Goal: Communication & Community: Answer question/provide support

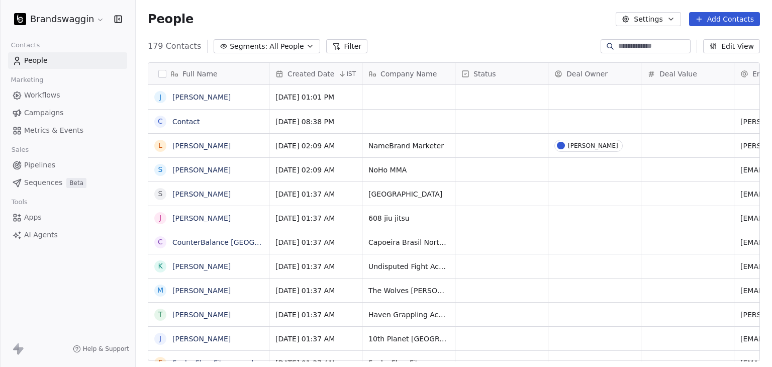
scroll to position [8, 8]
click at [610, 52] on div at bounding box center [646, 46] width 90 height 14
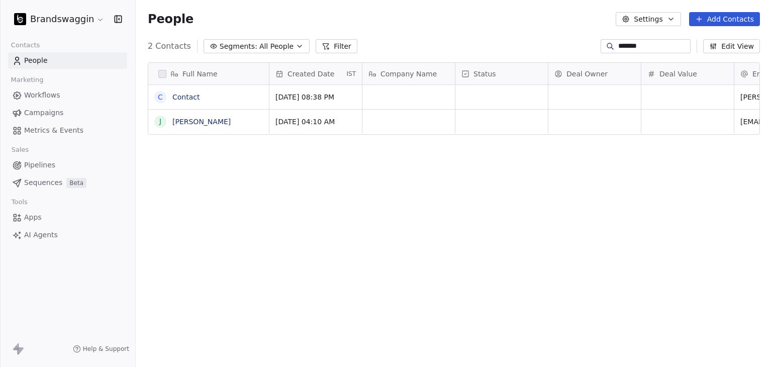
scroll to position [315, 628]
type input "*******"
click at [194, 99] on link "Contact" at bounding box center [185, 97] width 27 height 8
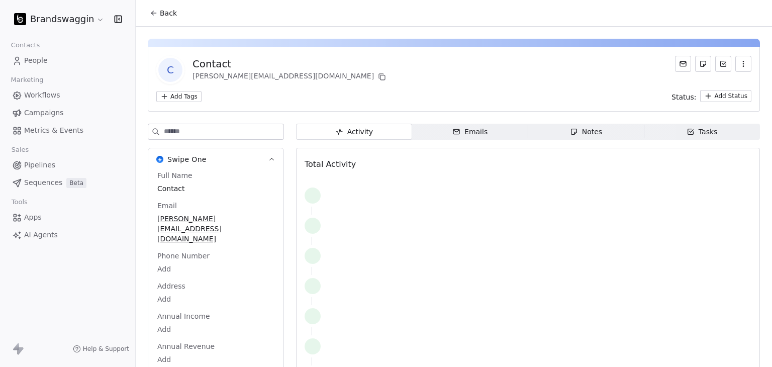
click at [452, 131] on icon "button" at bounding box center [456, 132] width 8 height 8
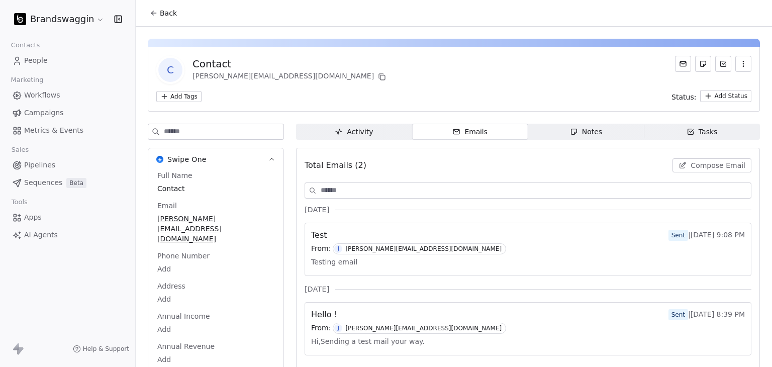
click at [698, 167] on span "Compose Email" at bounding box center [718, 165] width 55 height 10
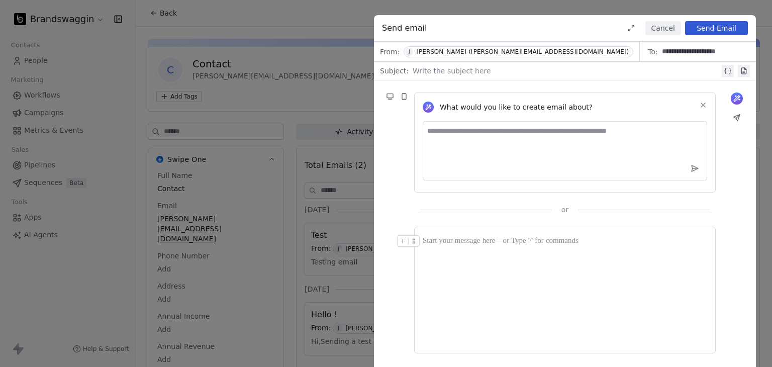
click at [476, 241] on div at bounding box center [565, 241] width 284 height 12
click at [439, 67] on div at bounding box center [566, 71] width 307 height 12
click at [468, 242] on div at bounding box center [565, 241] width 284 height 12
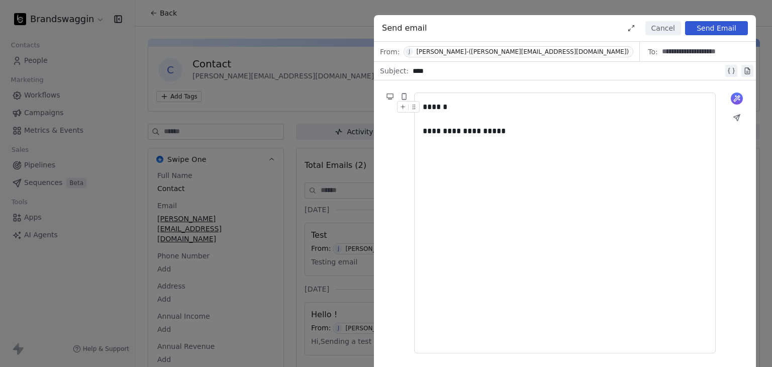
click at [727, 31] on button "Send Email" at bounding box center [716, 28] width 63 height 14
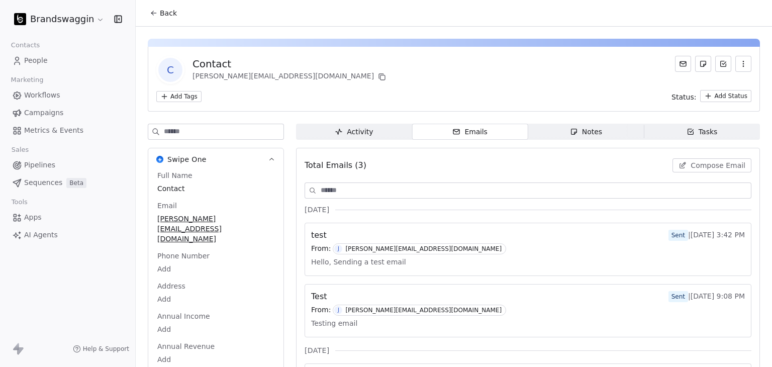
click at [171, 14] on span "Back" at bounding box center [168, 13] width 17 height 10
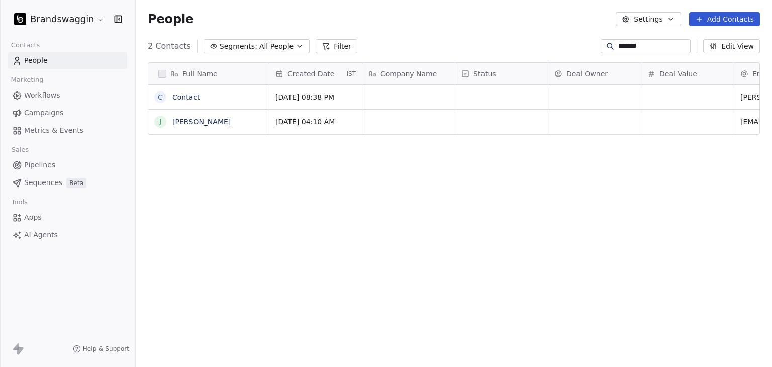
scroll to position [315, 628]
click at [191, 121] on link "[PERSON_NAME]" at bounding box center [201, 122] width 58 height 8
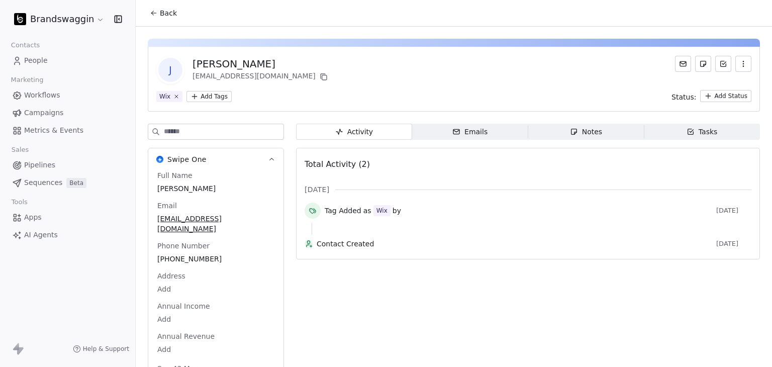
click at [164, 13] on span "Back" at bounding box center [168, 13] width 17 height 10
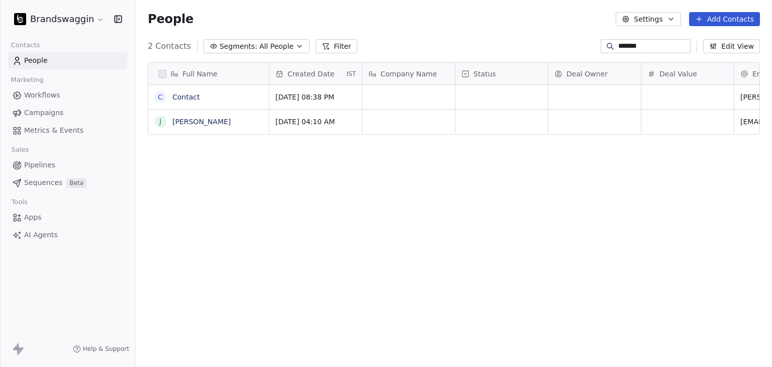
scroll to position [315, 628]
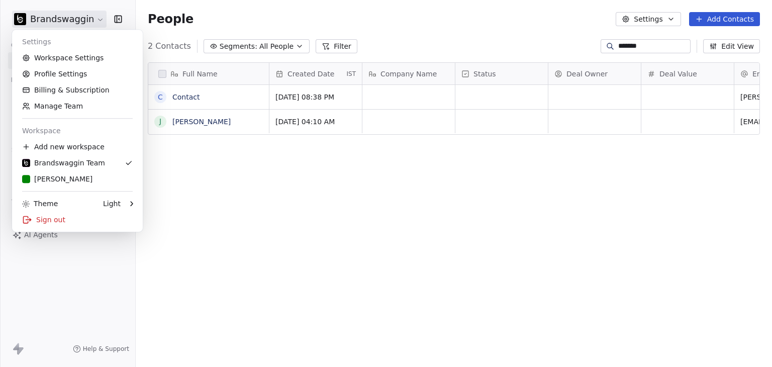
click at [78, 27] on html "Brandswaggin Contacts People Marketing Workflows Campaigns Metrics & Events Sal…" at bounding box center [386, 183] width 772 height 367
click at [70, 175] on div "[PERSON_NAME]" at bounding box center [77, 179] width 111 height 10
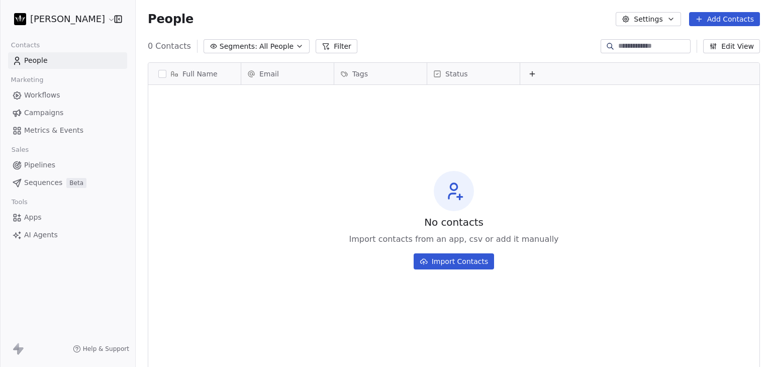
scroll to position [315, 628]
click at [48, 18] on html "[PERSON_NAME] Contacts People Marketing Workflows Campaigns Metrics & Events Sa…" at bounding box center [386, 183] width 772 height 367
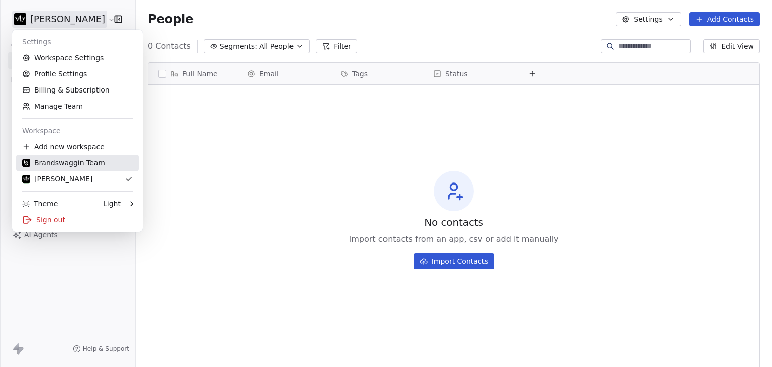
click at [57, 165] on div "Brandswaggin Team" at bounding box center [63, 163] width 83 height 10
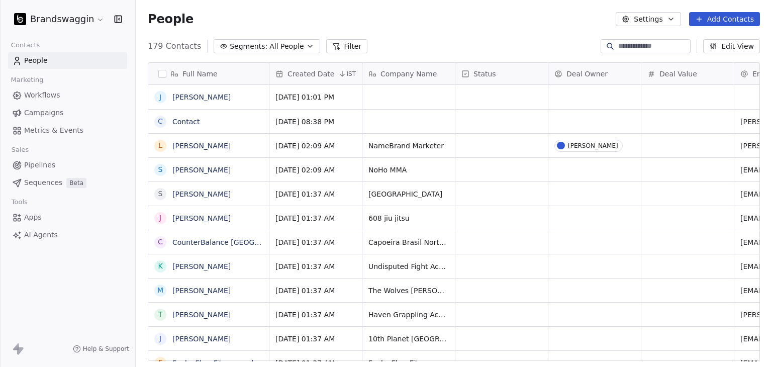
click at [621, 47] on input at bounding box center [653, 46] width 70 height 10
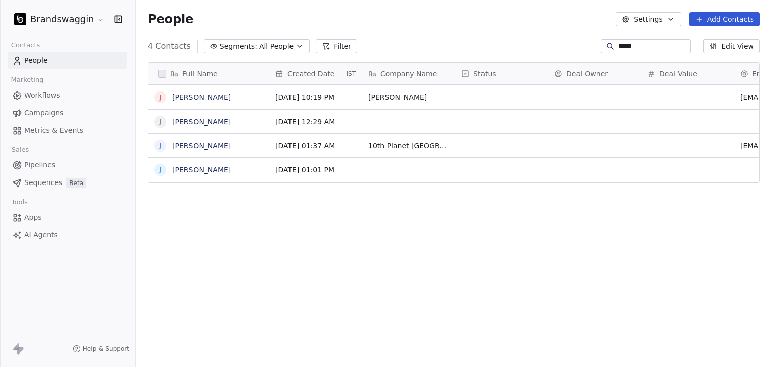
scroll to position [315, 628]
type input "*****"
click at [198, 95] on link "[PERSON_NAME]" at bounding box center [201, 97] width 58 height 8
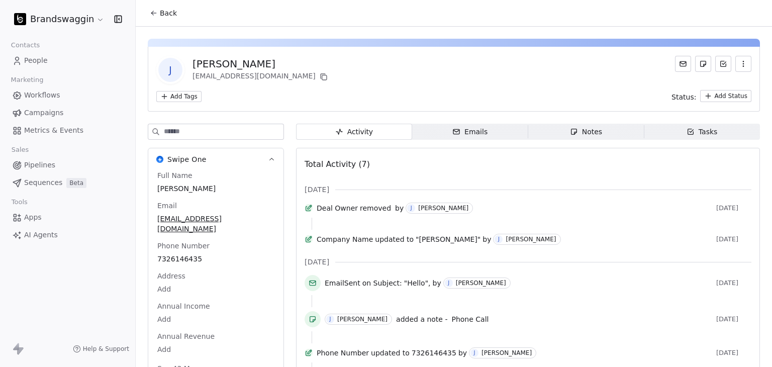
click at [474, 128] on div "Emails" at bounding box center [469, 132] width 35 height 11
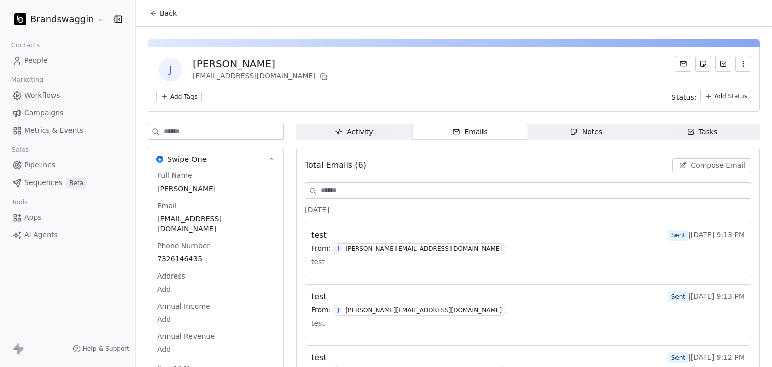
click at [703, 169] on span "Compose Email" at bounding box center [718, 165] width 55 height 10
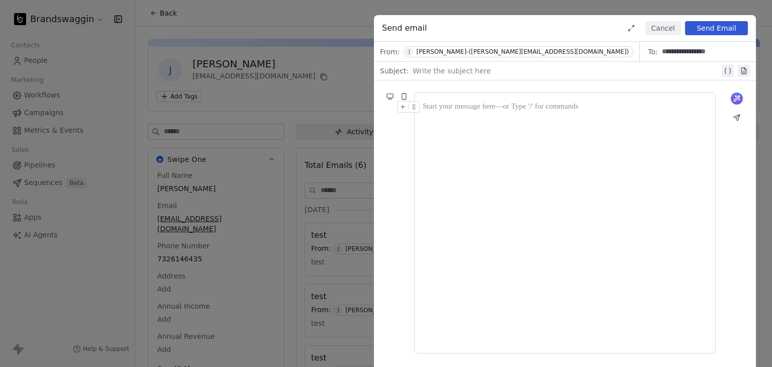
click at [442, 71] on div at bounding box center [566, 71] width 307 height 12
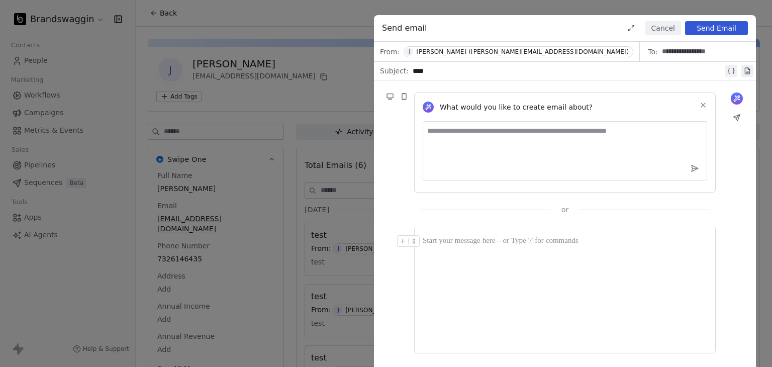
click at [441, 236] on div at bounding box center [565, 241] width 284 height 12
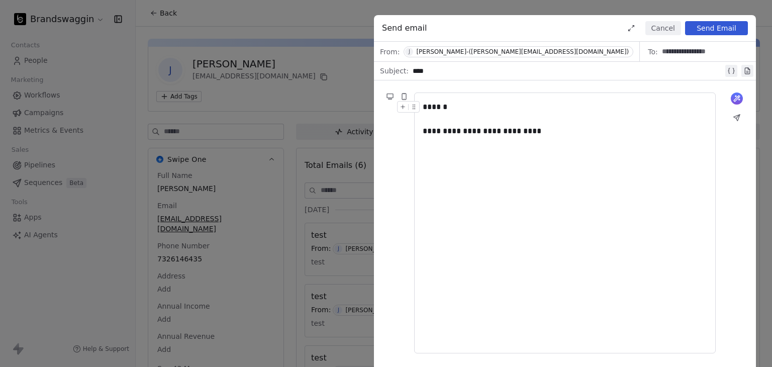
click at [703, 27] on button "Send Email" at bounding box center [716, 28] width 63 height 14
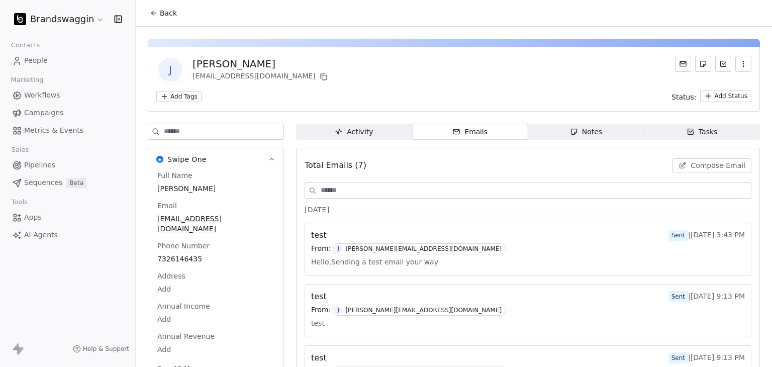
click at [163, 15] on span "Back" at bounding box center [168, 13] width 17 height 10
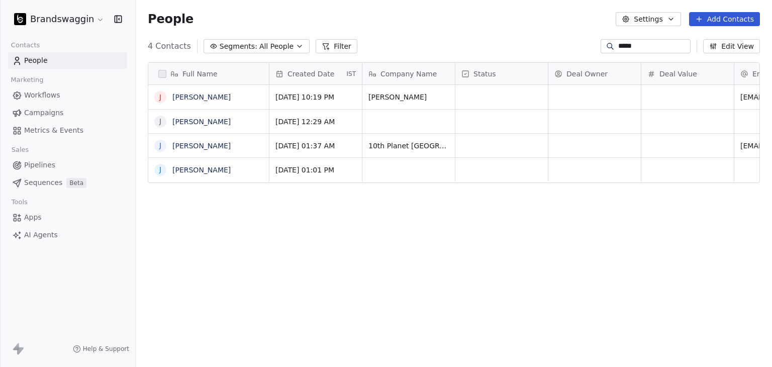
scroll to position [315, 628]
click at [191, 121] on link "[PERSON_NAME]" at bounding box center [201, 122] width 58 height 8
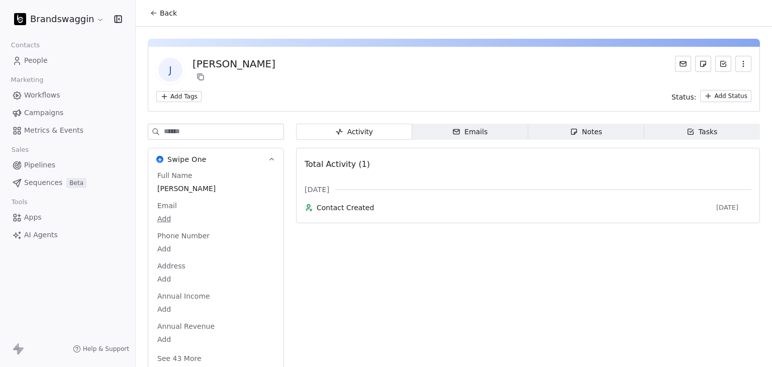
click at [172, 11] on span "Back" at bounding box center [168, 13] width 17 height 10
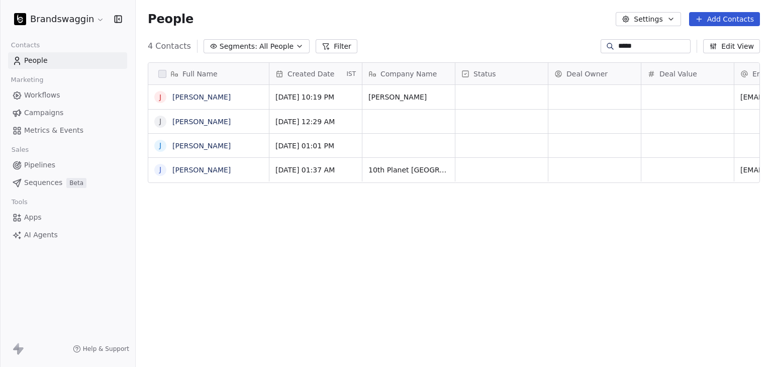
scroll to position [315, 628]
click at [203, 171] on link "[PERSON_NAME]" at bounding box center [201, 170] width 58 height 8
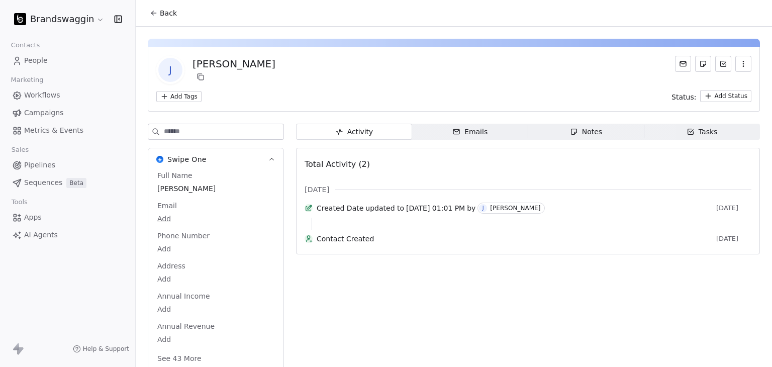
click at [158, 15] on button "Back" at bounding box center [163, 13] width 39 height 18
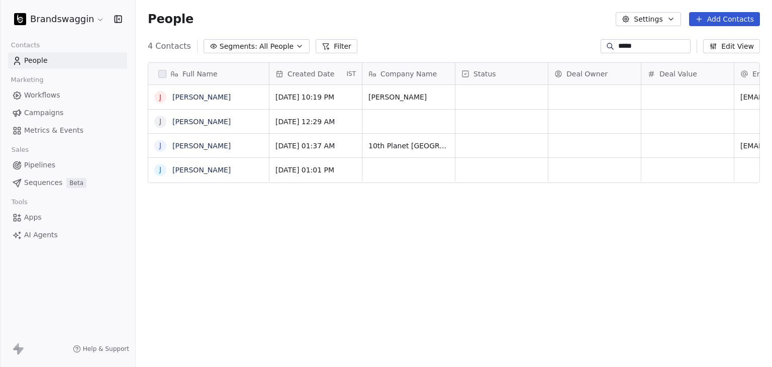
scroll to position [315, 628]
drag, startPoint x: 631, startPoint y: 46, endPoint x: 543, endPoint y: 45, distance: 88.0
click at [543, 45] on div "4 Contacts Segments: All People Filter ***** Edit View" at bounding box center [454, 46] width 636 height 16
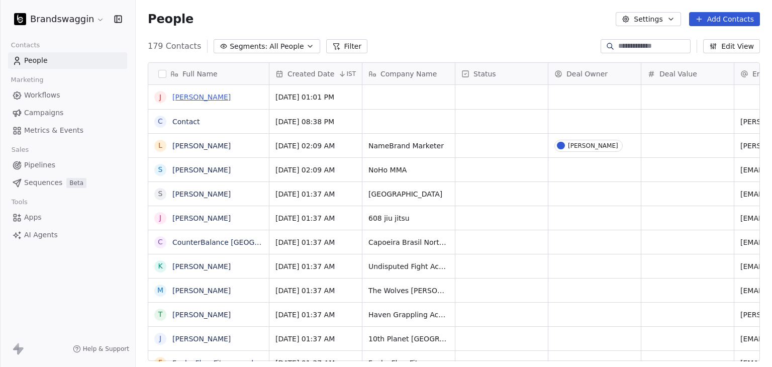
click at [182, 99] on link "[PERSON_NAME]" at bounding box center [201, 97] width 58 height 8
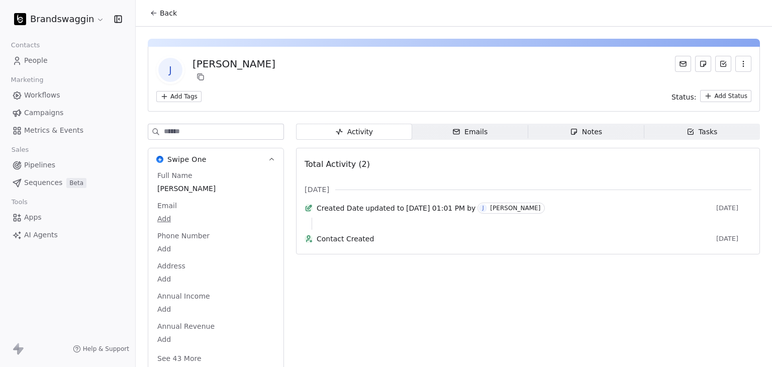
click at [453, 133] on icon "button" at bounding box center [456, 132] width 8 height 8
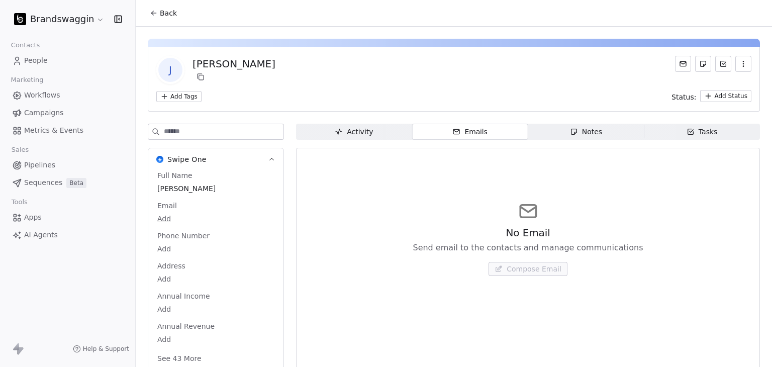
click at [169, 22] on div "Back" at bounding box center [454, 13] width 636 height 26
click at [168, 17] on span "Back" at bounding box center [168, 13] width 17 height 10
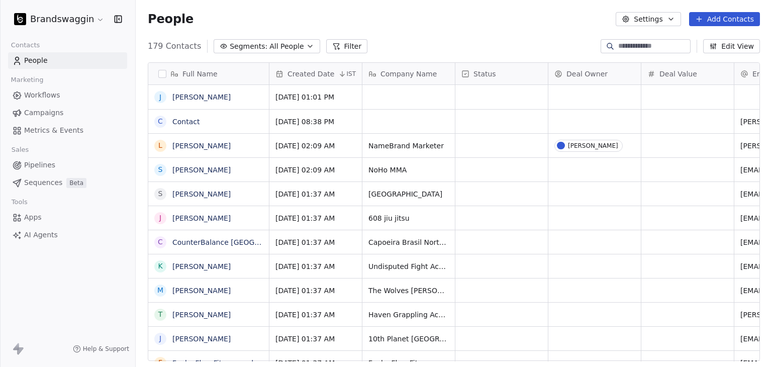
scroll to position [315, 628]
click at [646, 48] on input at bounding box center [653, 46] width 70 height 10
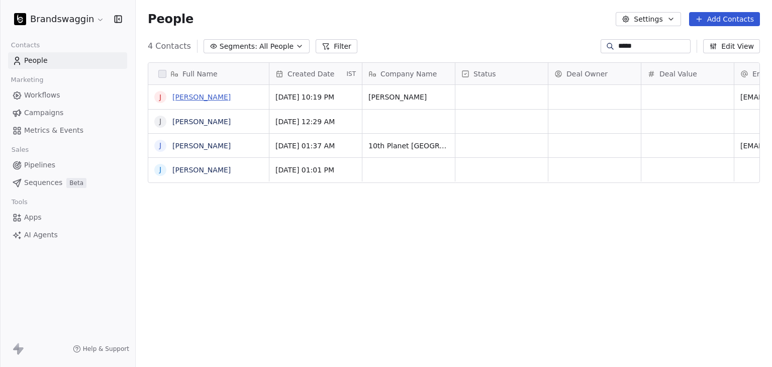
type input "*****"
click at [188, 96] on link "[PERSON_NAME]" at bounding box center [201, 97] width 58 height 8
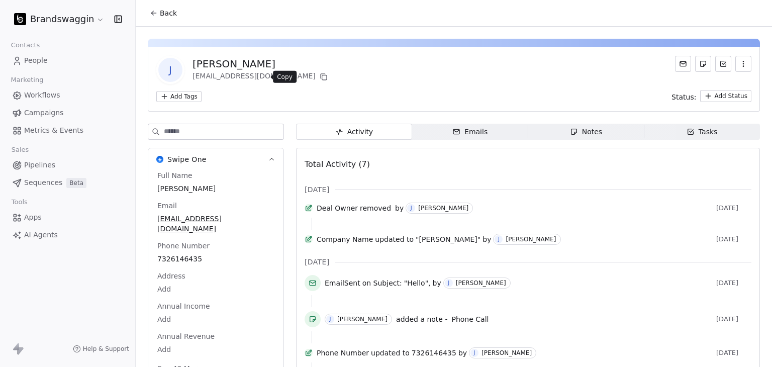
click at [320, 77] on icon at bounding box center [324, 77] width 8 height 8
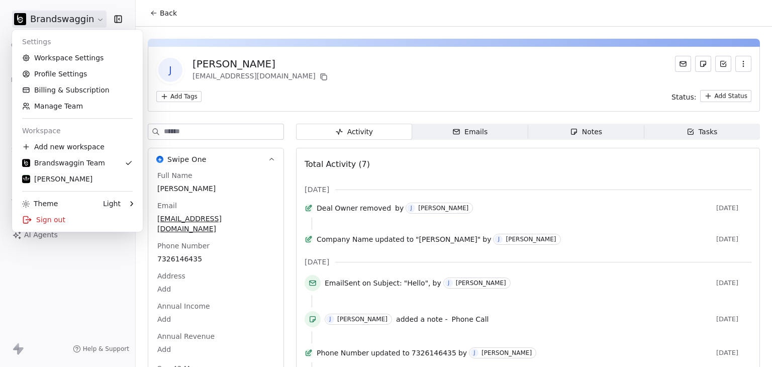
click at [51, 19] on html "Brandswaggin Contacts People Marketing Workflows Campaigns Metrics & Events Sal…" at bounding box center [386, 183] width 772 height 367
click at [42, 224] on div "Sign out" at bounding box center [77, 220] width 123 height 16
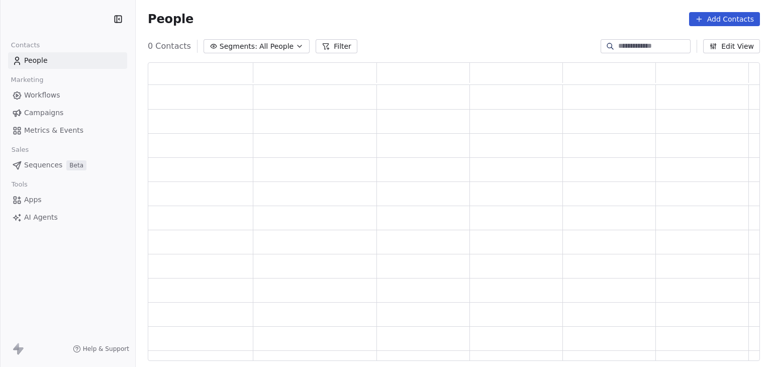
scroll to position [291, 604]
